Goal: Information Seeking & Learning: Check status

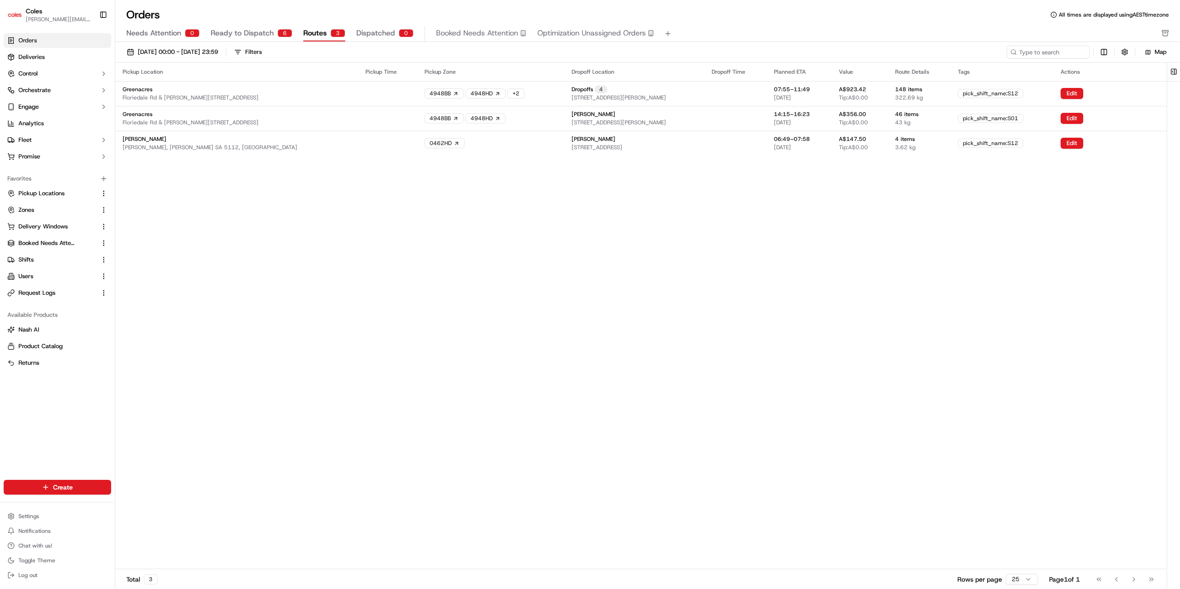
click at [377, 34] on span "Dispatched" at bounding box center [375, 33] width 39 height 11
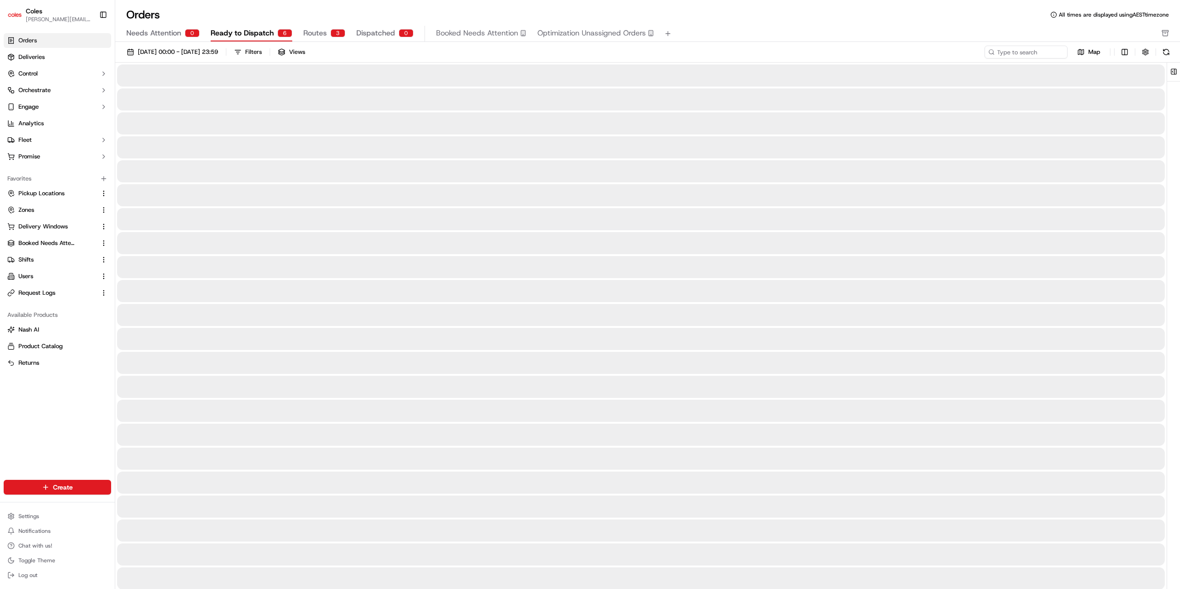
click at [250, 28] on span "Ready to Dispatch" at bounding box center [242, 33] width 63 height 11
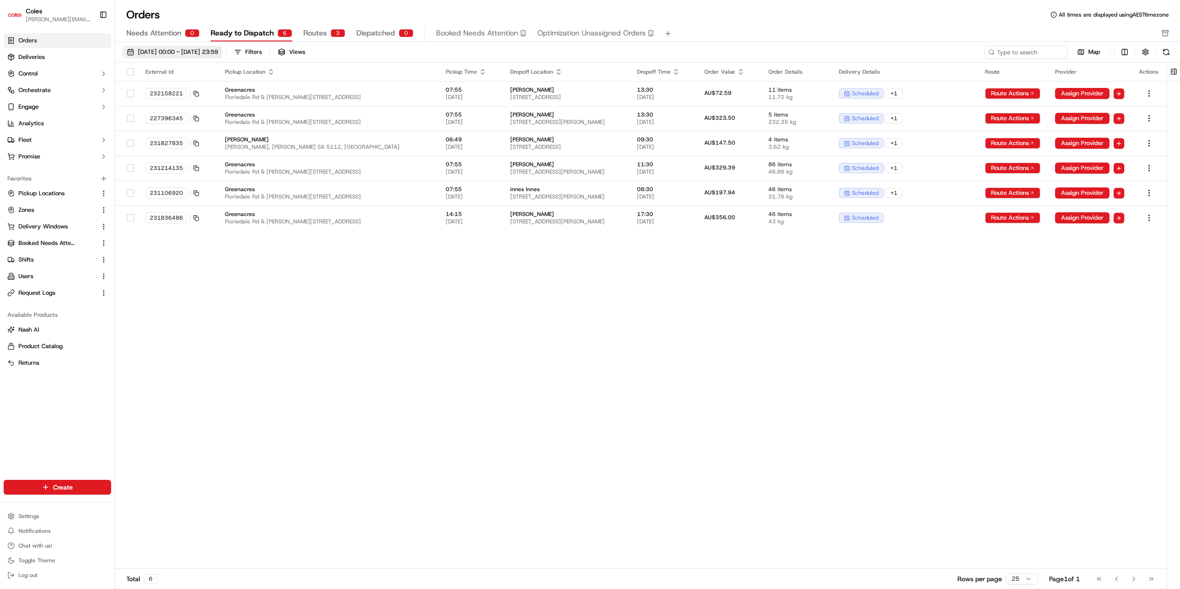
click at [218, 55] on span "[DATE] 00:00 - [DATE] 23:59" at bounding box center [178, 52] width 80 height 8
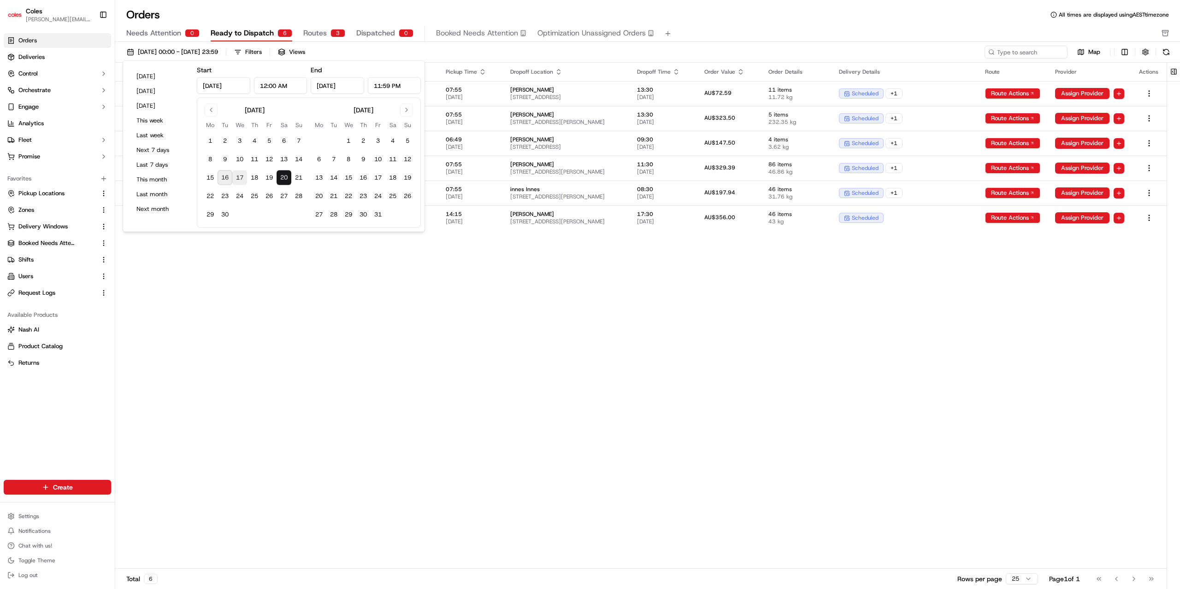
click at [237, 176] on button "17" at bounding box center [239, 177] width 15 height 15
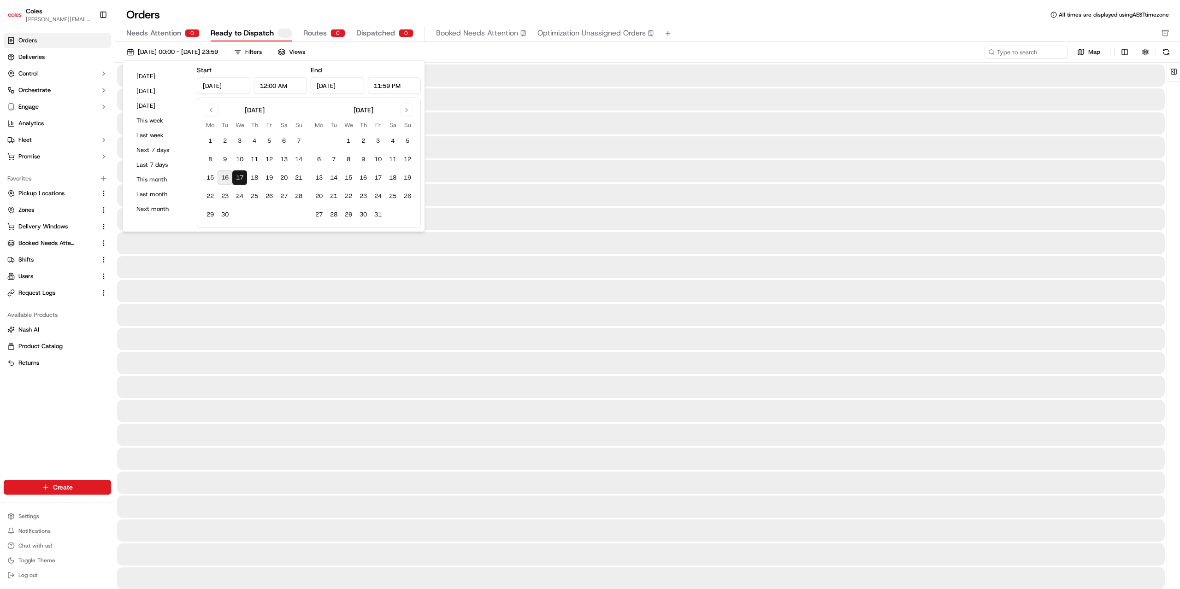
type input "[DATE]"
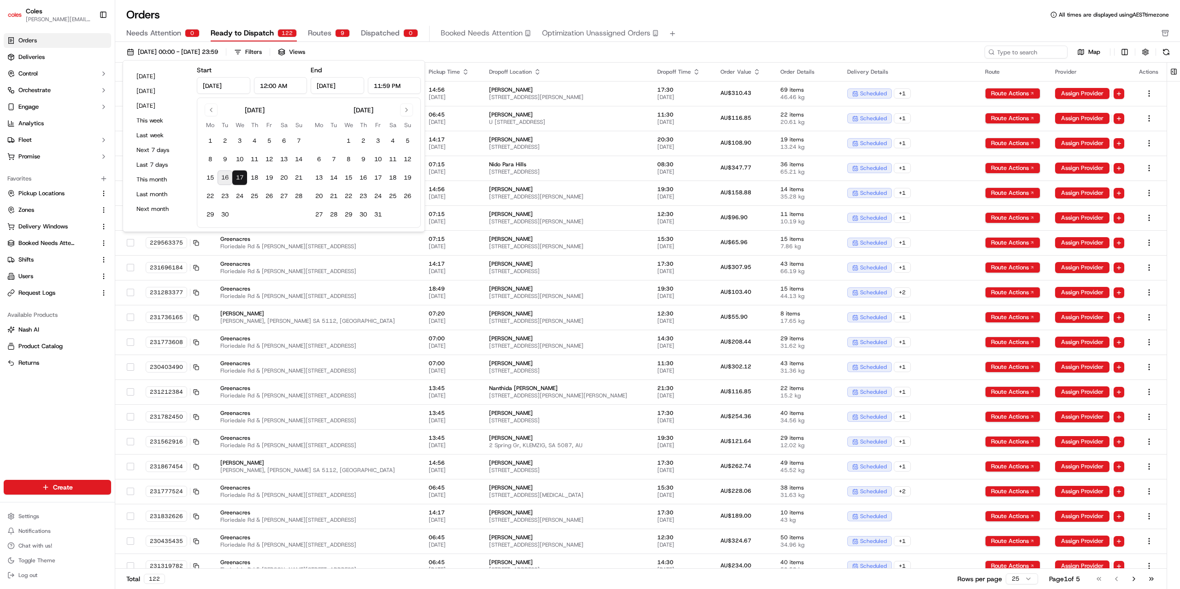
click at [460, 54] on div "[DATE] 00:00 - [DATE] 23:59 Filters Views" at bounding box center [553, 52] width 860 height 13
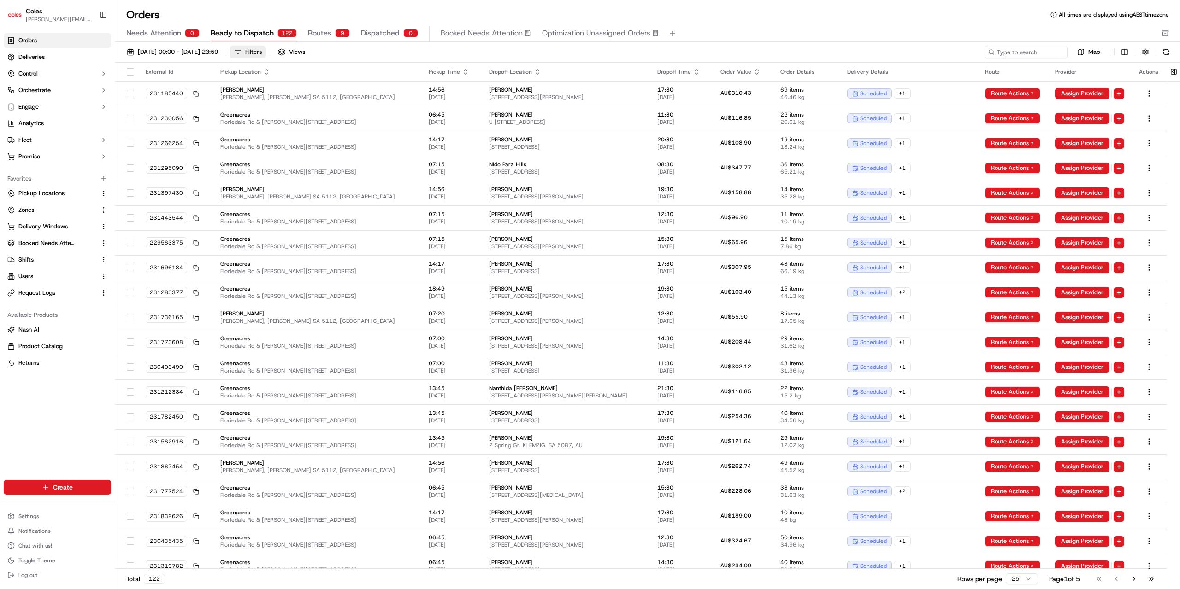
click at [262, 55] on div "Filters" at bounding box center [253, 52] width 17 height 8
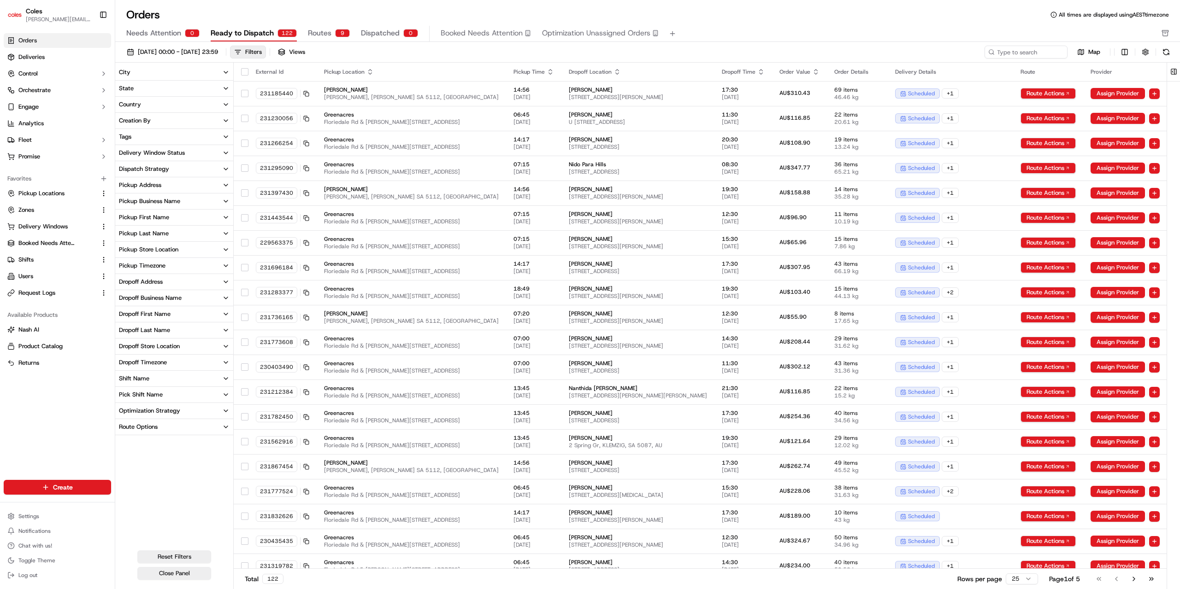
click at [165, 141] on button "Tags" at bounding box center [174, 137] width 118 height 16
click at [123, 167] on button "pick_shift_name:S12" at bounding box center [122, 167] width 7 height 7
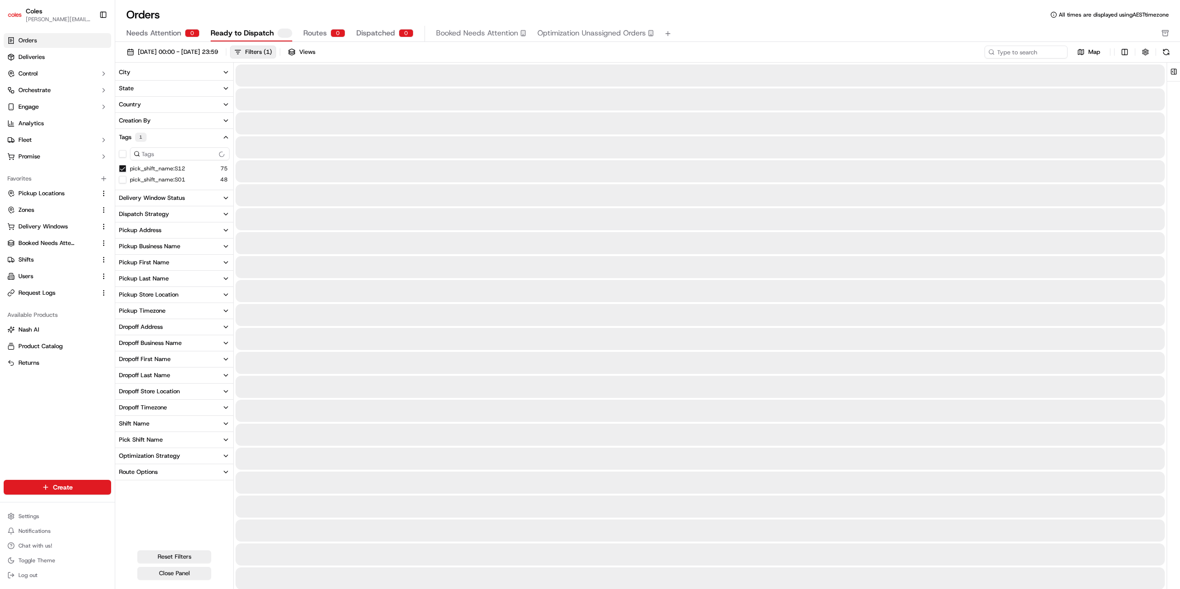
click at [140, 196] on div "Delivery Window Status" at bounding box center [152, 198] width 66 height 8
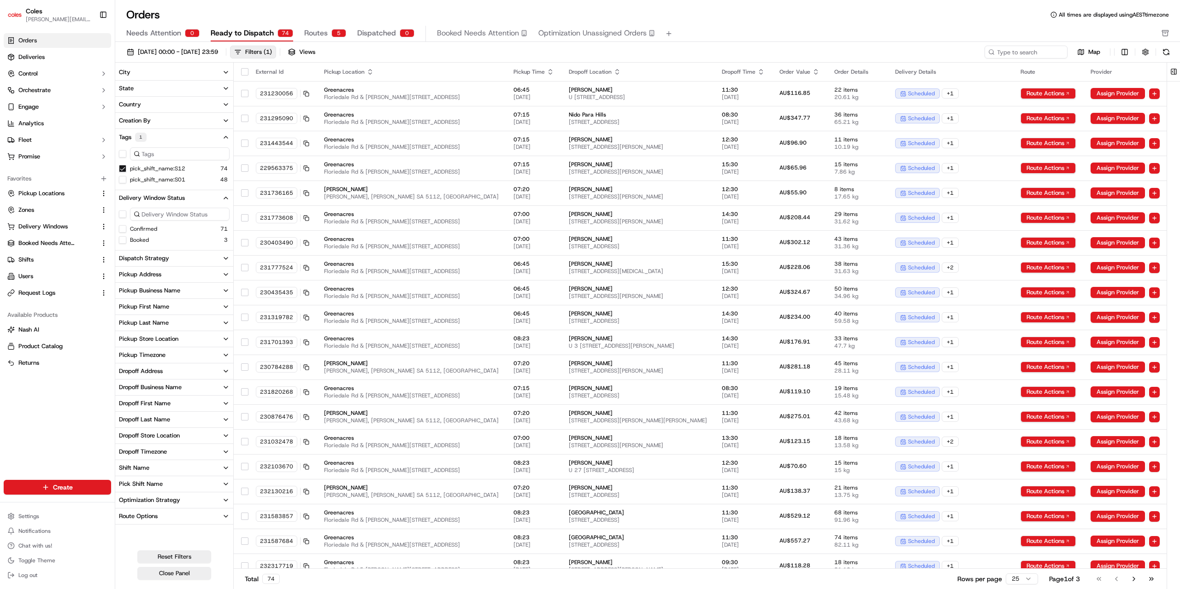
click at [246, 71] on button "button" at bounding box center [244, 71] width 7 height 7
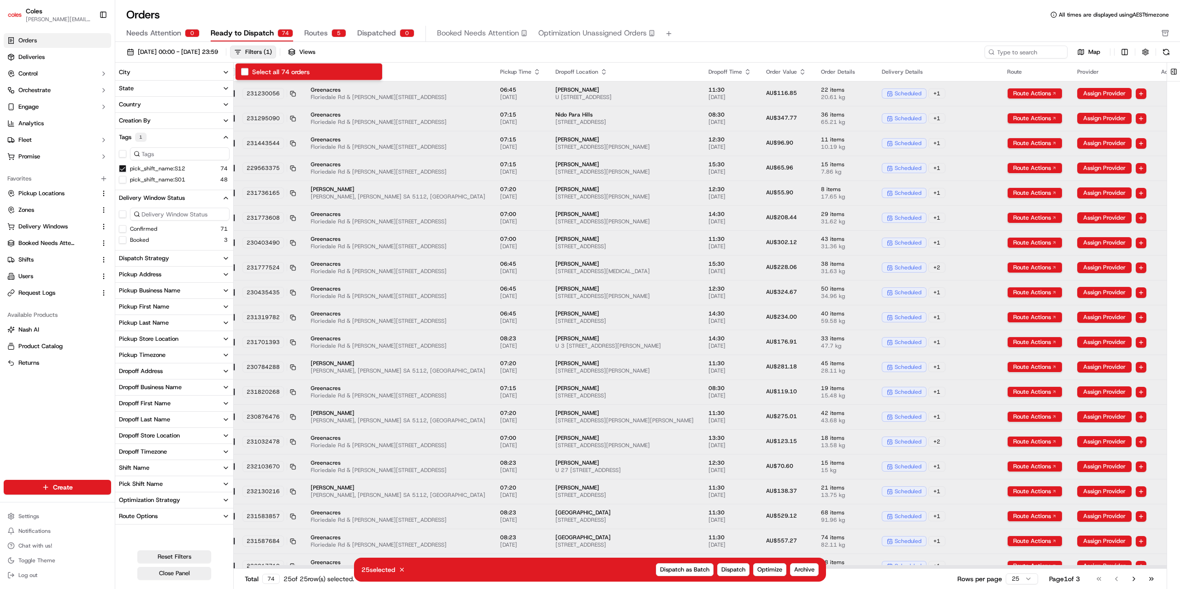
scroll to position [0, 17]
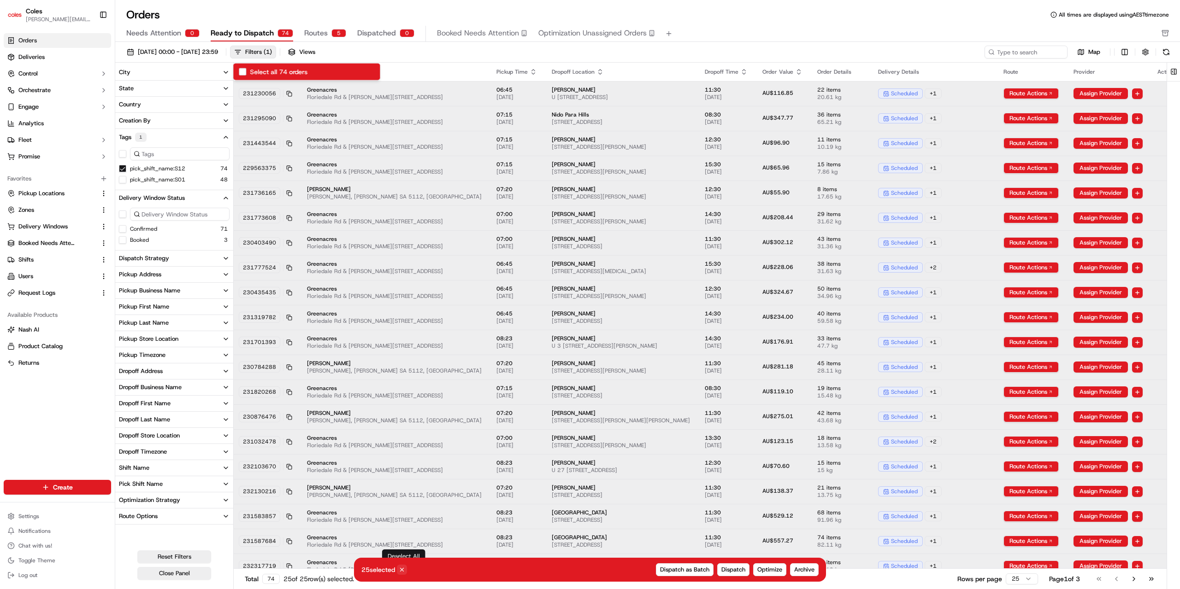
click at [402, 571] on icon at bounding box center [401, 570] width 3 height 3
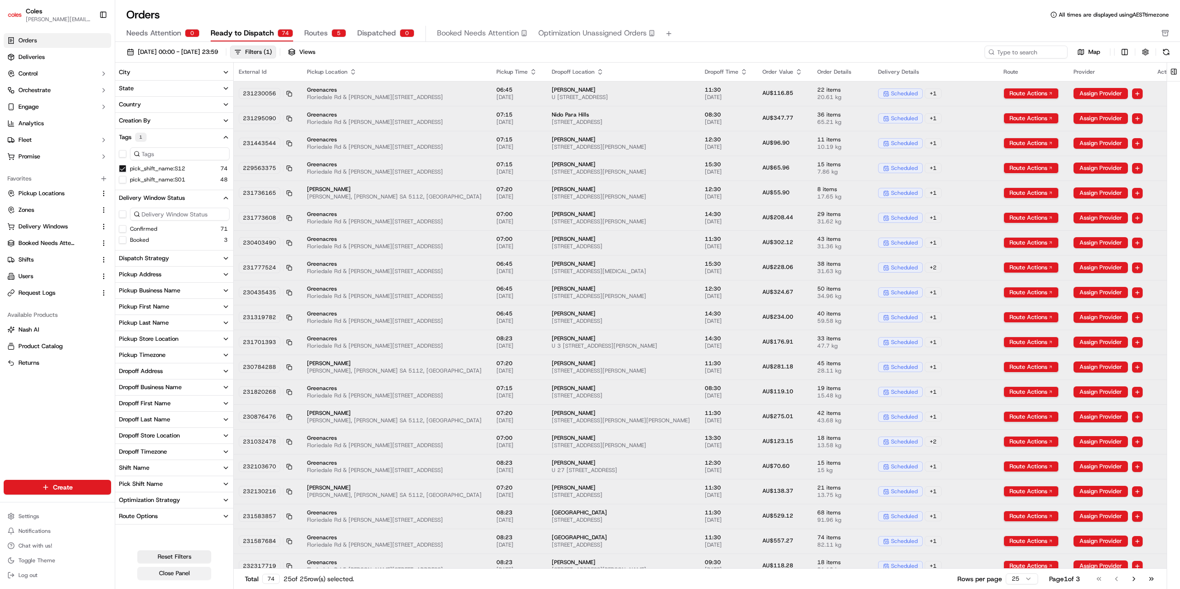
click at [178, 570] on button "Close Panel" at bounding box center [174, 573] width 74 height 13
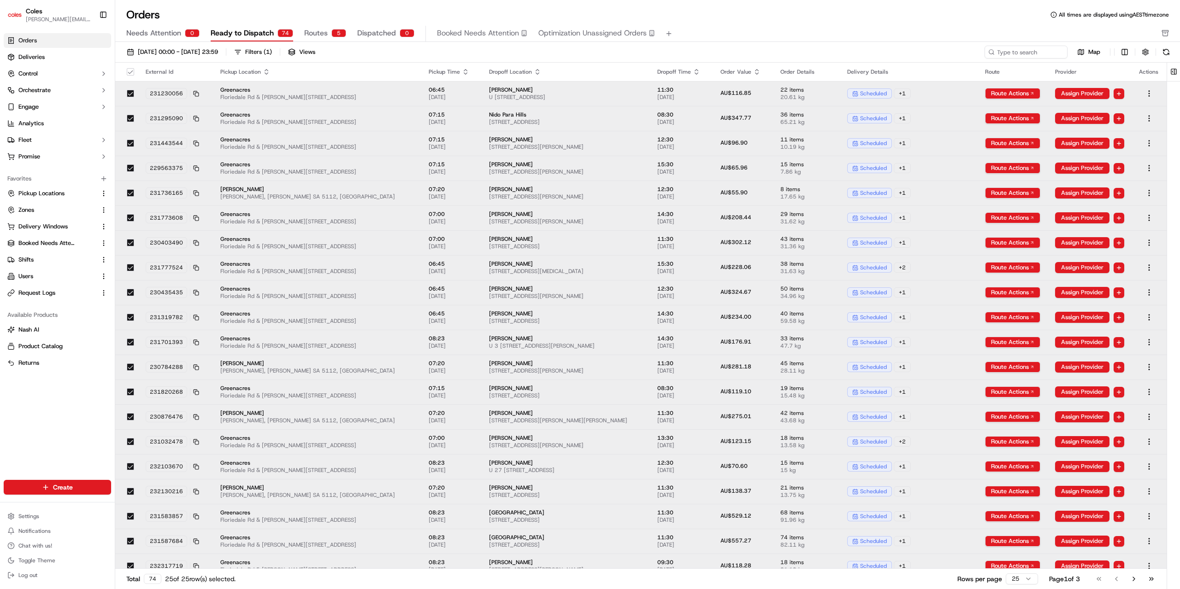
scroll to position [0, 0]
click at [130, 71] on button "button" at bounding box center [130, 71] width 7 height 7
